Goal: Task Accomplishment & Management: Manage account settings

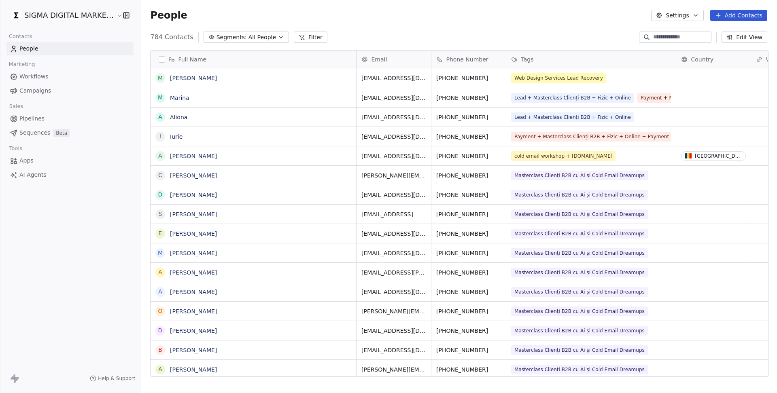
scroll to position [345, 638]
click at [38, 78] on span "Workflows" at bounding box center [33, 76] width 29 height 8
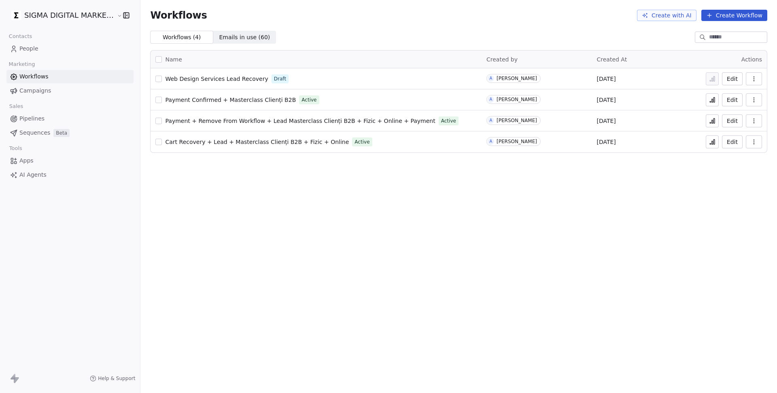
click at [244, 78] on span "Web Design Services Lead Recovery" at bounding box center [216, 79] width 103 height 6
click at [236, 34] on span "Emails in use ( 60 )" at bounding box center [244, 37] width 51 height 8
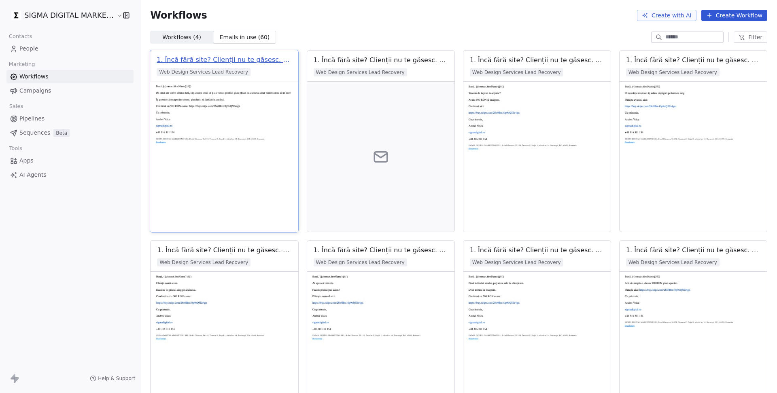
click at [255, 60] on div "1. Încă fără site? Clienții nu te găsesc. (Duplicate) (Duplicate) (Duplicate)" at bounding box center [224, 60] width 135 height 10
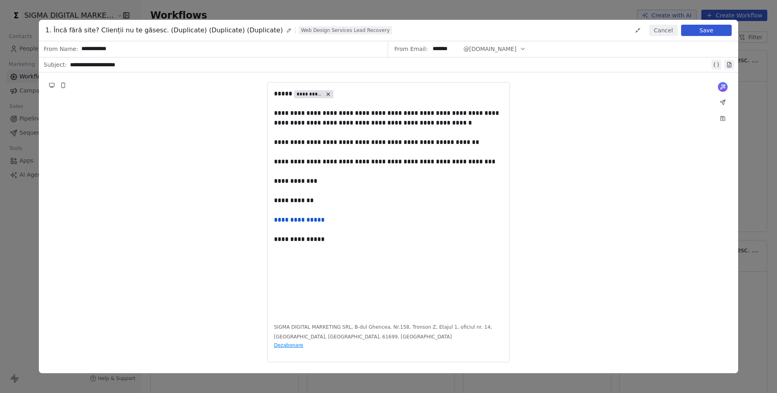
click at [669, 28] on button "Cancel" at bounding box center [663, 30] width 29 height 11
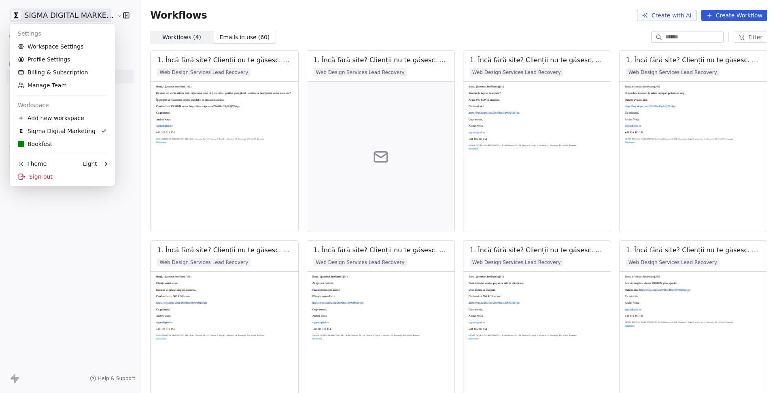
click at [102, 17] on html "SIGMA DIGITAL MARKETING SRL Contacts People Marketing Workflows Campaigns Sales…" at bounding box center [388, 196] width 777 height 393
click at [68, 178] on div "Sign out" at bounding box center [62, 176] width 99 height 13
